Goal: Complete application form

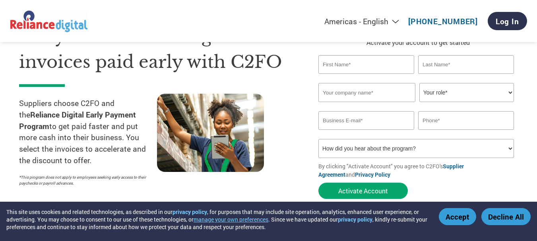
scroll to position [52, 0]
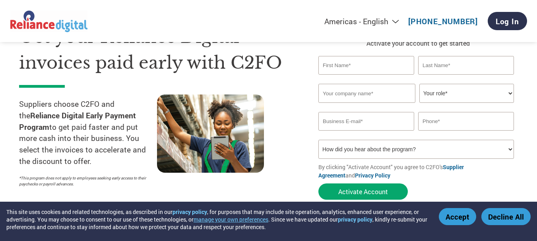
click at [398, 66] on input "text" at bounding box center [366, 65] width 96 height 19
type input "[PERSON_NAME]"
click at [461, 64] on input "text" at bounding box center [466, 65] width 96 height 19
type input "BAGKAR"
click at [400, 90] on input "text" at bounding box center [366, 93] width 97 height 19
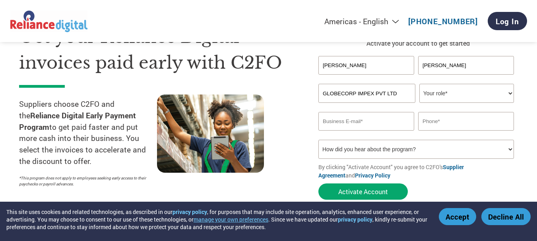
type input "GLOBECORP IMPEX PVT LTD"
click at [458, 92] on select "Your role* CFO Controller Credit Manager Finance Director Treasurer CEO Preside…" at bounding box center [466, 93] width 95 height 19
select select "ACCOUNTING"
click at [419, 84] on select "Your role* CFO Controller Credit Manager Finance Director Treasurer CEO Preside…" at bounding box center [466, 93] width 95 height 19
click at [382, 126] on input "email" at bounding box center [366, 121] width 96 height 19
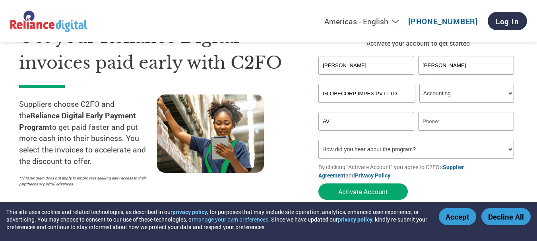
type input "A"
type input "accounts@globecorp.ind.in"
click at [451, 121] on input "text" at bounding box center [466, 121] width 96 height 19
type input "9967941914"
click at [425, 153] on select "How did you hear about the program? Received a letter Email Social Media Online…" at bounding box center [416, 149] width 196 height 19
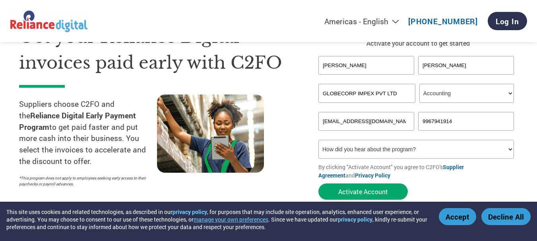
select select "Email"
click at [318, 140] on select "How did you hear about the program? Received a letter Email Social Media Online…" at bounding box center [416, 149] width 196 height 19
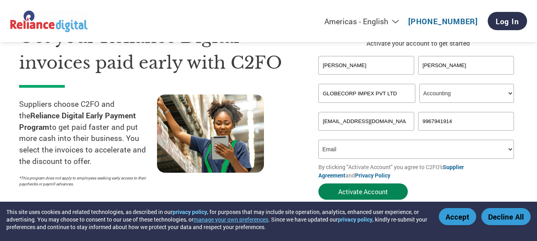
click at [356, 191] on button "Activate Account" at bounding box center [362, 192] width 89 height 16
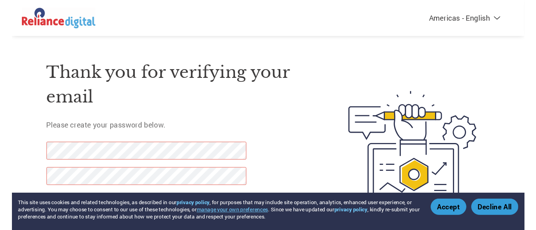
scroll to position [41, 0]
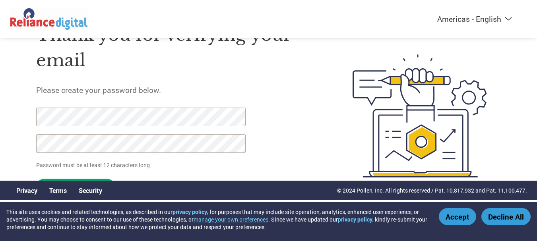
click at [276, 137] on div "Thank you for verifying your email Please create your password below. Password …" at bounding box center [175, 116] width 279 height 211
click at [522, 221] on button "Decline All" at bounding box center [505, 216] width 49 height 17
